Goal: Check status: Check status

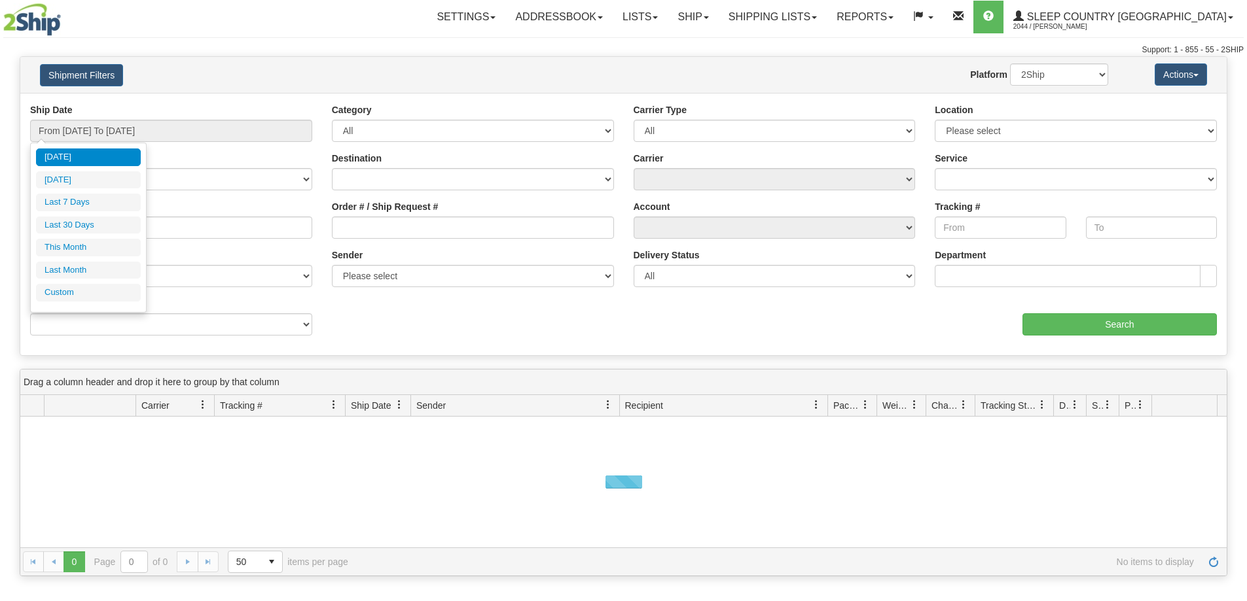
click at [135, 136] on input "From [DATE] To [DATE]" at bounding box center [171, 131] width 282 height 22
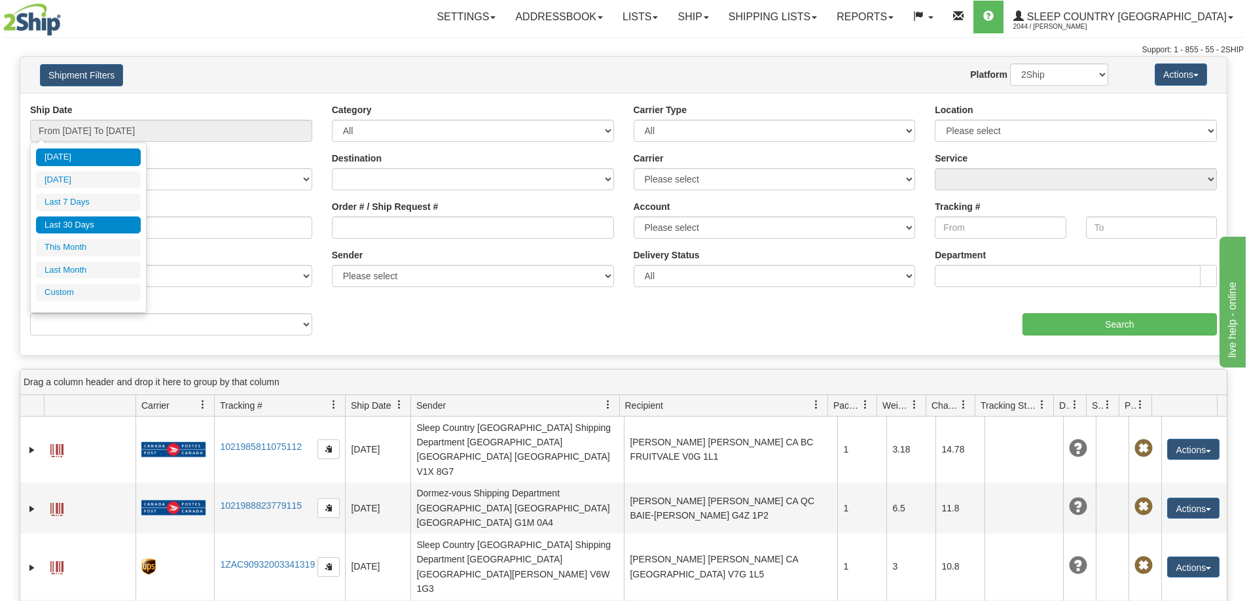
click at [127, 220] on li "Last 30 Days" at bounding box center [88, 226] width 105 height 18
type input "From [DATE] To [DATE]"
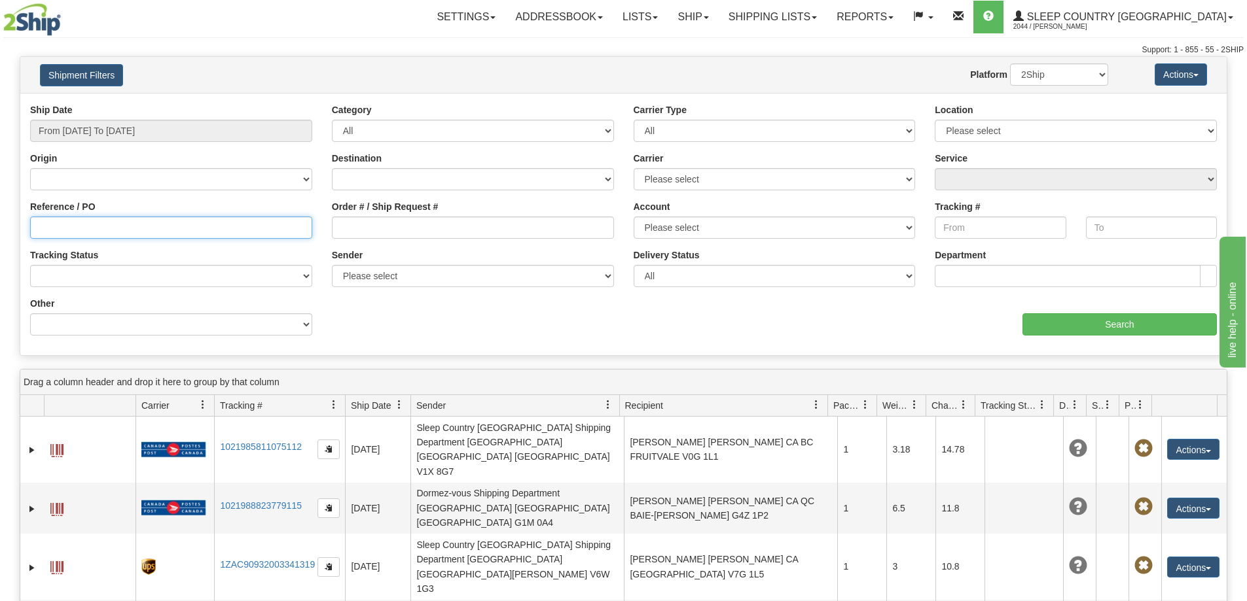
click at [43, 232] on input "Reference / PO" at bounding box center [171, 228] width 282 height 22
paste input "9002I098111"
type input "9002I098111"
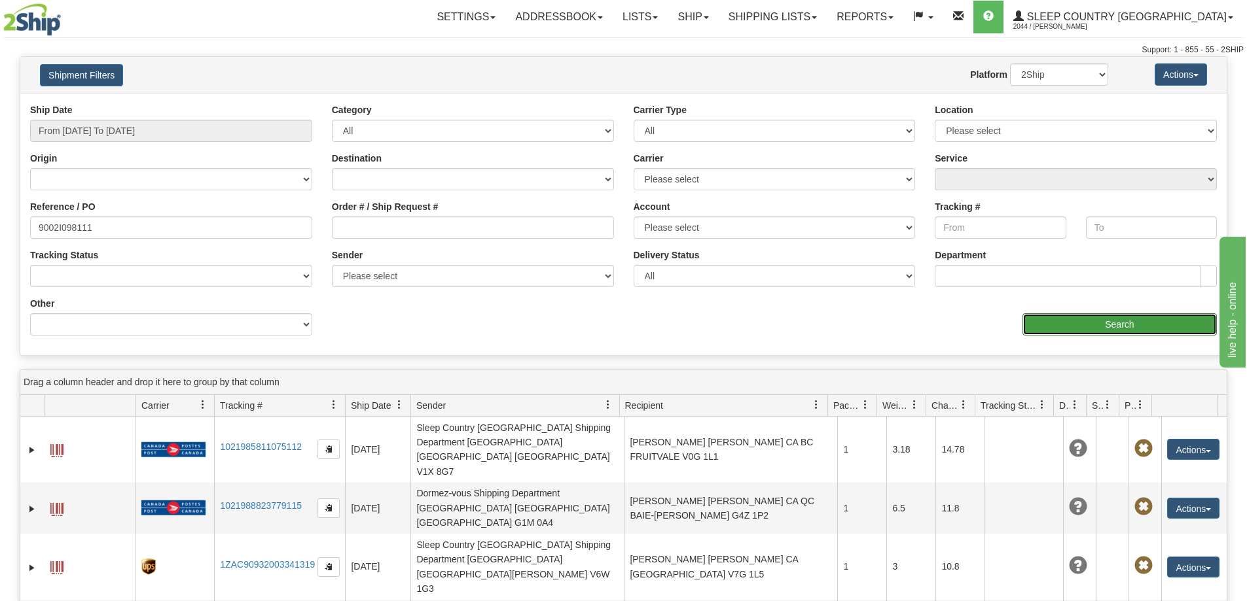
click at [1107, 323] on input "Search" at bounding box center [1119, 324] width 194 height 22
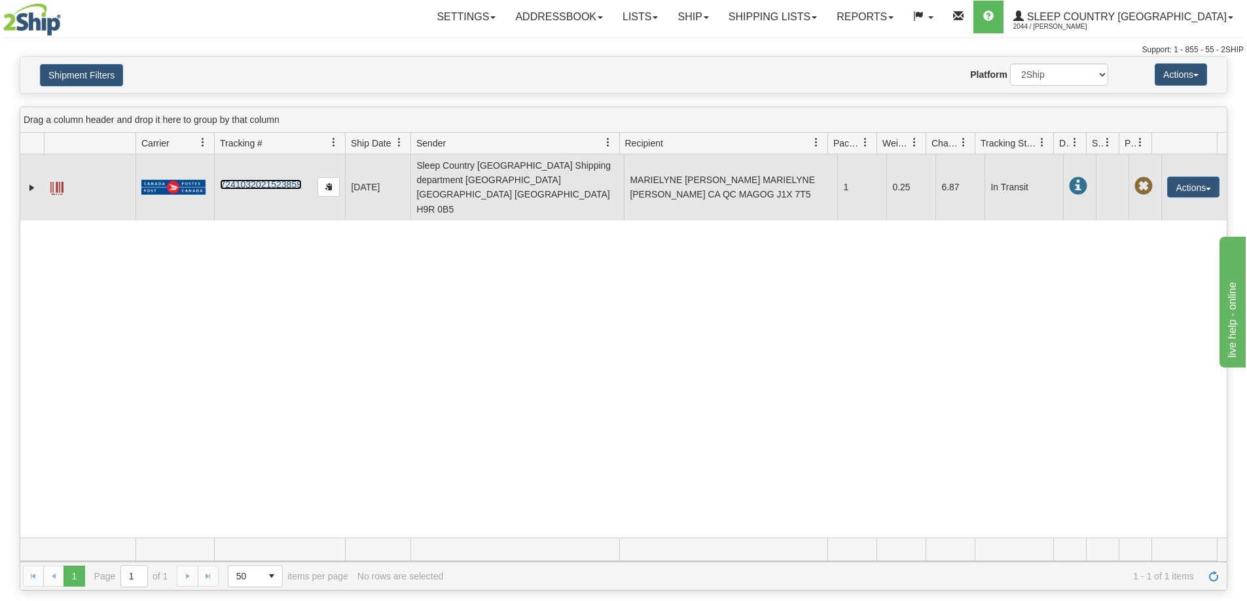
click at [287, 179] on link "7241032021523859" at bounding box center [261, 184] width 82 height 10
